Goal: Task Accomplishment & Management: Use online tool/utility

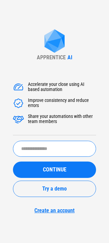
click at [39, 151] on input "text" at bounding box center [54, 149] width 83 height 16
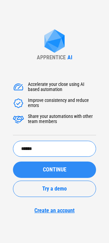
type input "******"
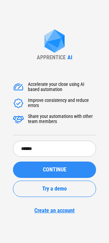
click at [66, 165] on button "CONTINUE" at bounding box center [54, 169] width 83 height 16
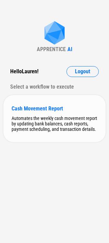
click at [35, 110] on div "Cash Movement Report" at bounding box center [55, 108] width 86 height 6
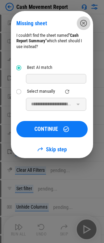
click at [84, 22] on icon "button" at bounding box center [83, 23] width 8 height 8
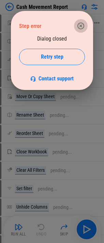
click at [80, 27] on icon "button" at bounding box center [81, 26] width 8 height 8
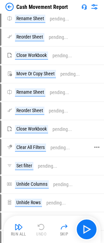
scroll to position [34, 0]
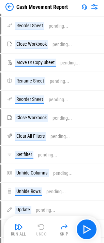
click at [96, 7] on img at bounding box center [94, 7] width 8 height 8
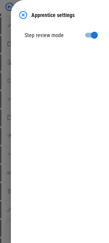
click at [25, 16] on img at bounding box center [23, 15] width 8 height 8
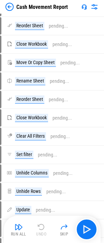
click at [82, 5] on img at bounding box center [83, 6] width 5 height 5
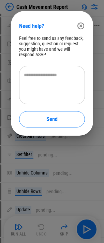
click at [86, 28] on button "button" at bounding box center [81, 26] width 14 height 14
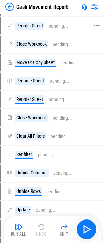
click at [96, 26] on icon at bounding box center [96, 25] width 5 height 1
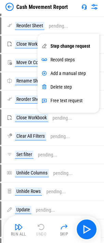
click at [9, 9] on img at bounding box center [9, 7] width 8 height 8
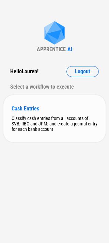
click at [30, 110] on div "Cash Entries" at bounding box center [55, 108] width 86 height 6
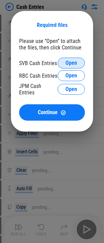
click at [72, 62] on span "Open" at bounding box center [71, 62] width 12 height 5
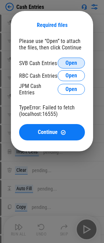
click at [68, 63] on span "Open" at bounding box center [71, 62] width 12 height 5
click at [9, 12] on div "Required files Please use “Open” to attach the files, then click Continue SVB C…" at bounding box center [52, 81] width 104 height 162
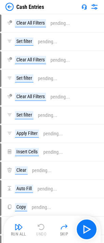
click at [9, 9] on img at bounding box center [9, 7] width 8 height 8
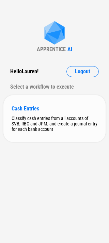
click at [34, 110] on div "Cash Entries" at bounding box center [55, 108] width 86 height 6
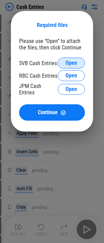
click at [64, 63] on button "Open" at bounding box center [71, 63] width 27 height 11
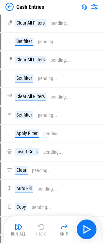
click at [10, 4] on img at bounding box center [9, 7] width 8 height 8
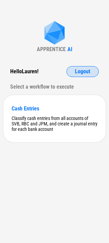
click at [81, 73] on span "Logout" at bounding box center [82, 71] width 15 height 5
